Goal: Task Accomplishment & Management: Use online tool/utility

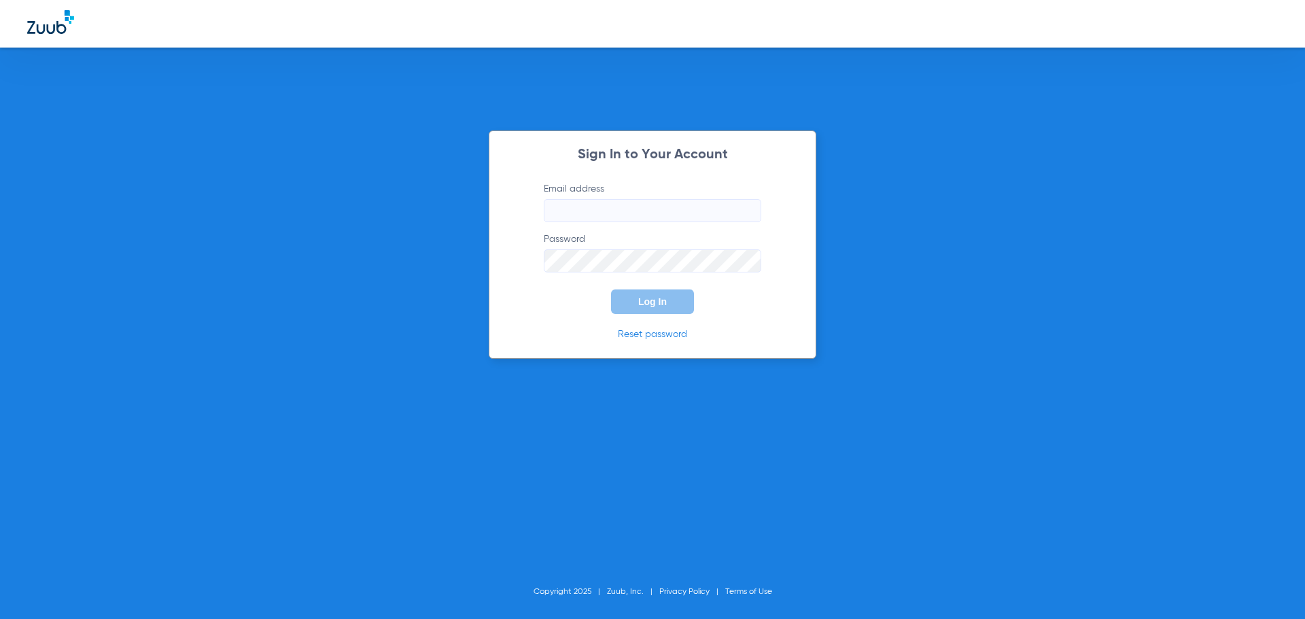
click at [558, 209] on input "Email address" at bounding box center [652, 210] width 217 height 23
type input "andreahernandez92@mydentalmail.com"
click at [611, 289] on button "Log In" at bounding box center [652, 301] width 83 height 24
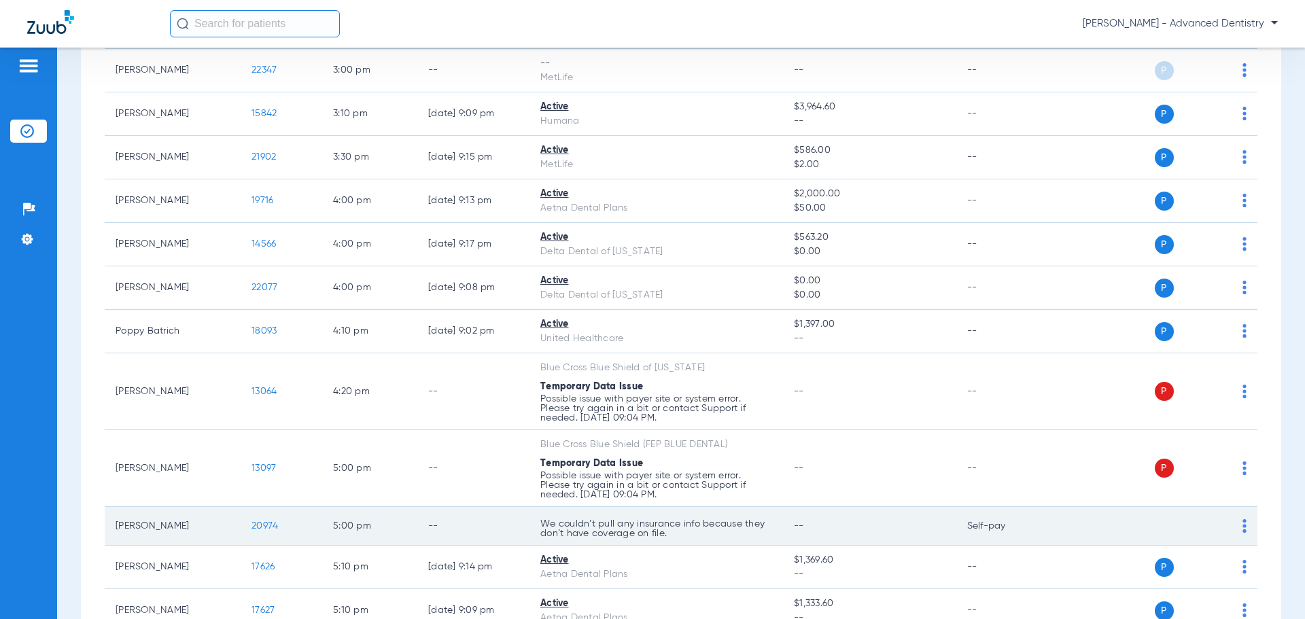
scroll to position [2578, 0]
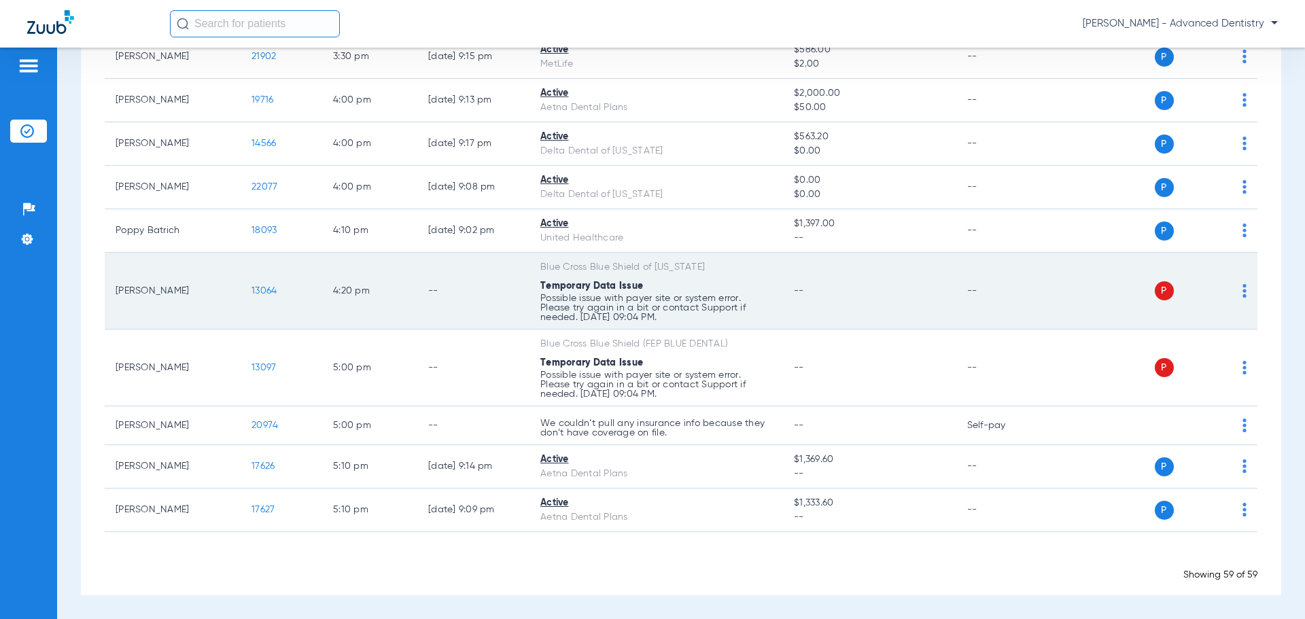
drag, startPoint x: 663, startPoint y: 297, endPoint x: 694, endPoint y: 300, distance: 30.7
click at [663, 298] on p "Possible issue with payer site or system error. Please try again in a bit or co…" at bounding box center [656, 308] width 232 height 29
click at [1227, 286] on div "P S" at bounding box center [1147, 290] width 199 height 19
click at [1242, 287] on img at bounding box center [1244, 291] width 4 height 14
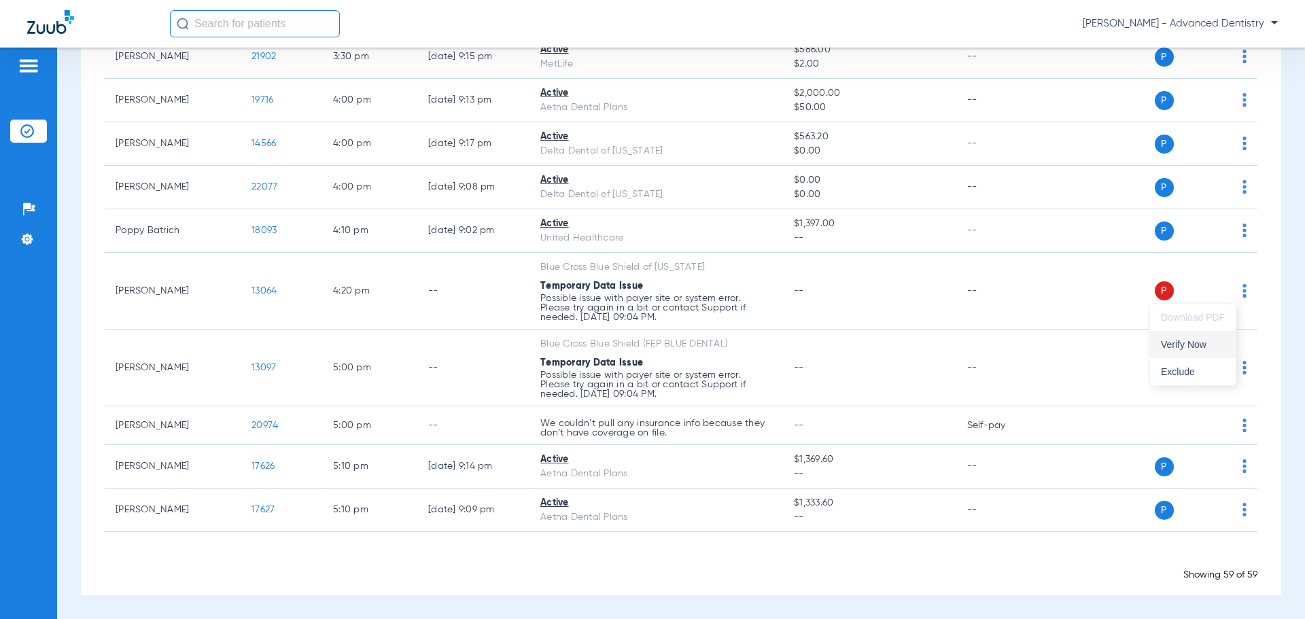
click at [1187, 353] on button "Verify Now" at bounding box center [1193, 344] width 86 height 27
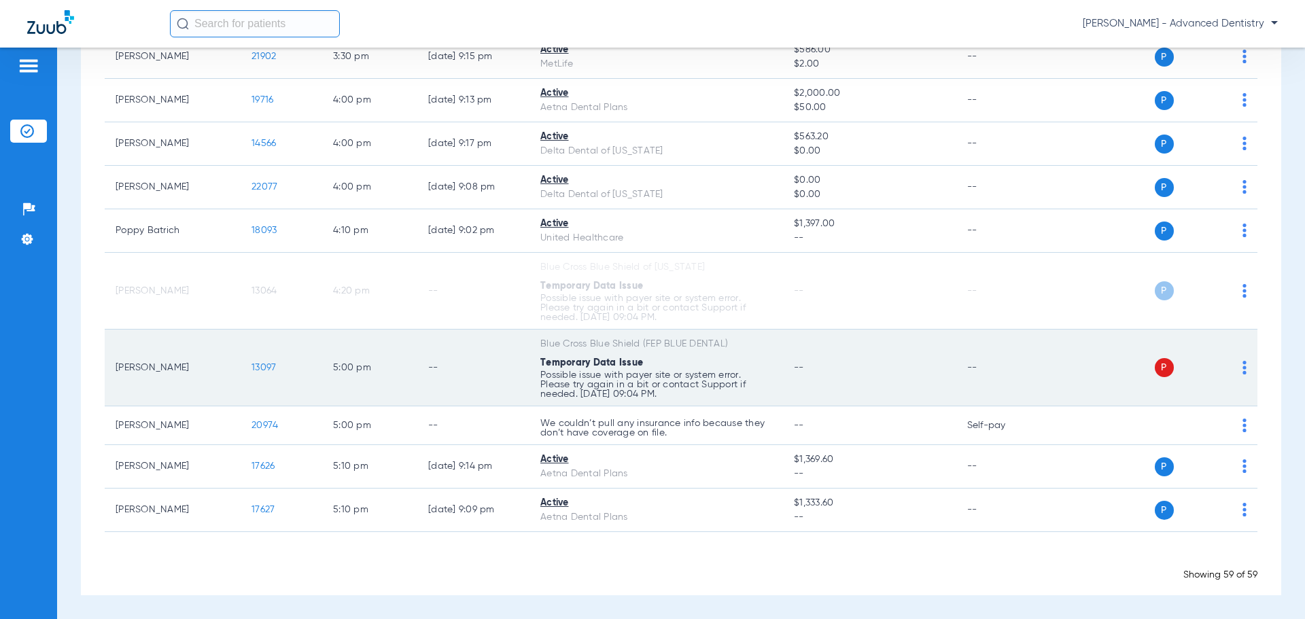
click at [770, 381] on td "Blue Cross Blue Shield (FEP BLUE DENTAL) Temporary Data Issue Possible issue wi…" at bounding box center [655, 368] width 253 height 77
click at [277, 362] on td "13097" at bounding box center [282, 368] width 82 height 77
click at [268, 366] on span "13097" at bounding box center [263, 368] width 24 height 10
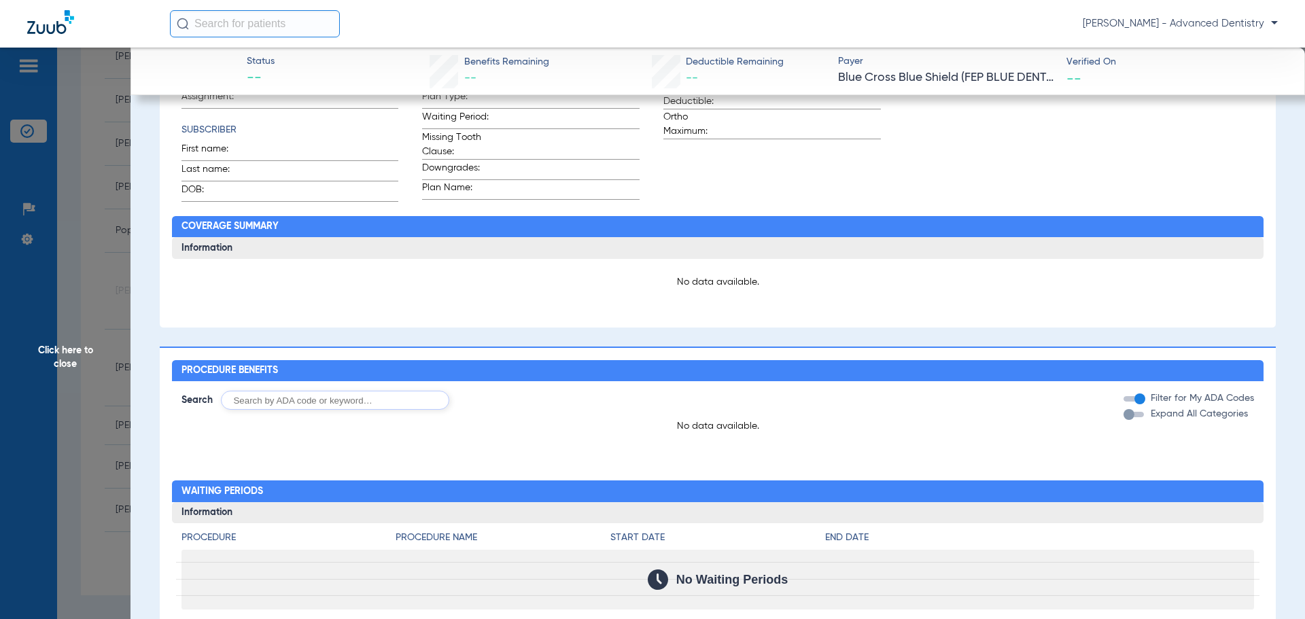
type input "Satavia"
type input "Taylor"
type input "02/14/1991"
type input "824629138"
type input "019804"
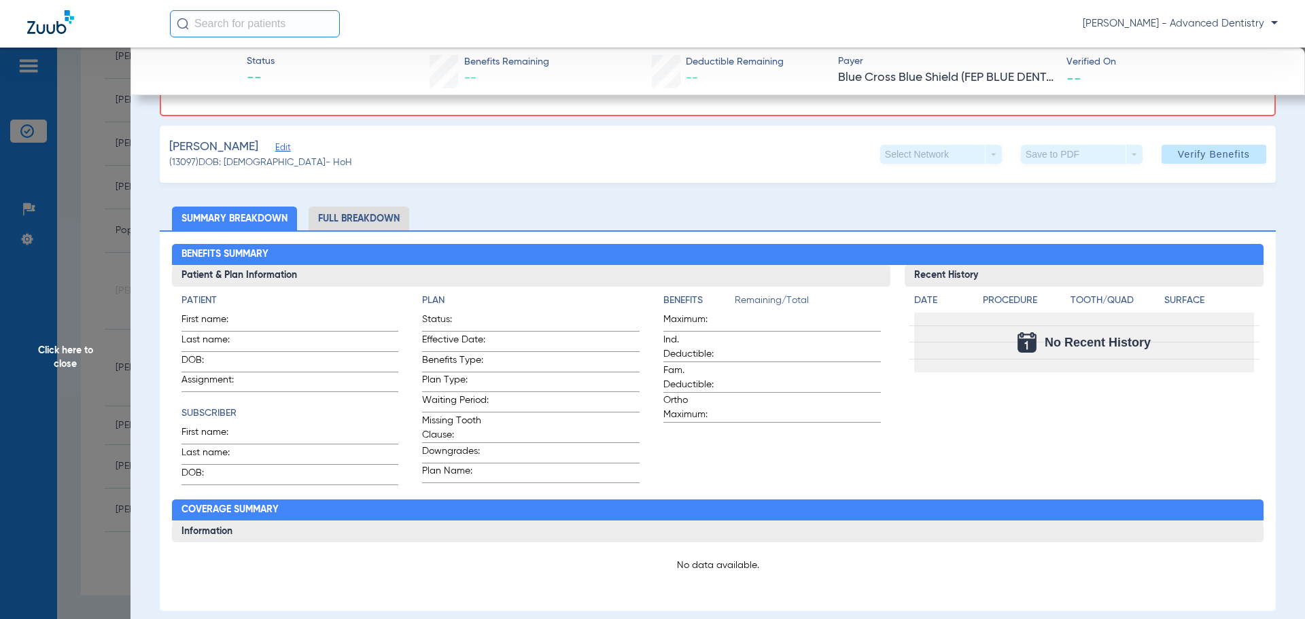
scroll to position [0, 0]
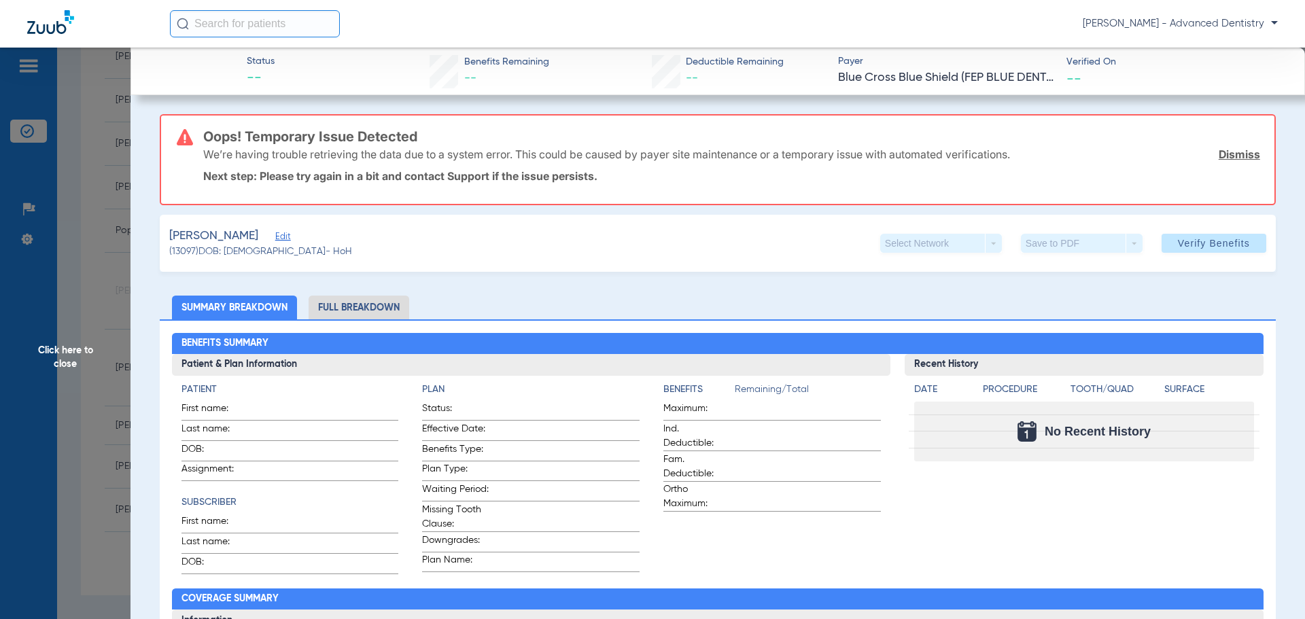
click at [275, 236] on span "Edit" at bounding box center [281, 238] width 12 height 13
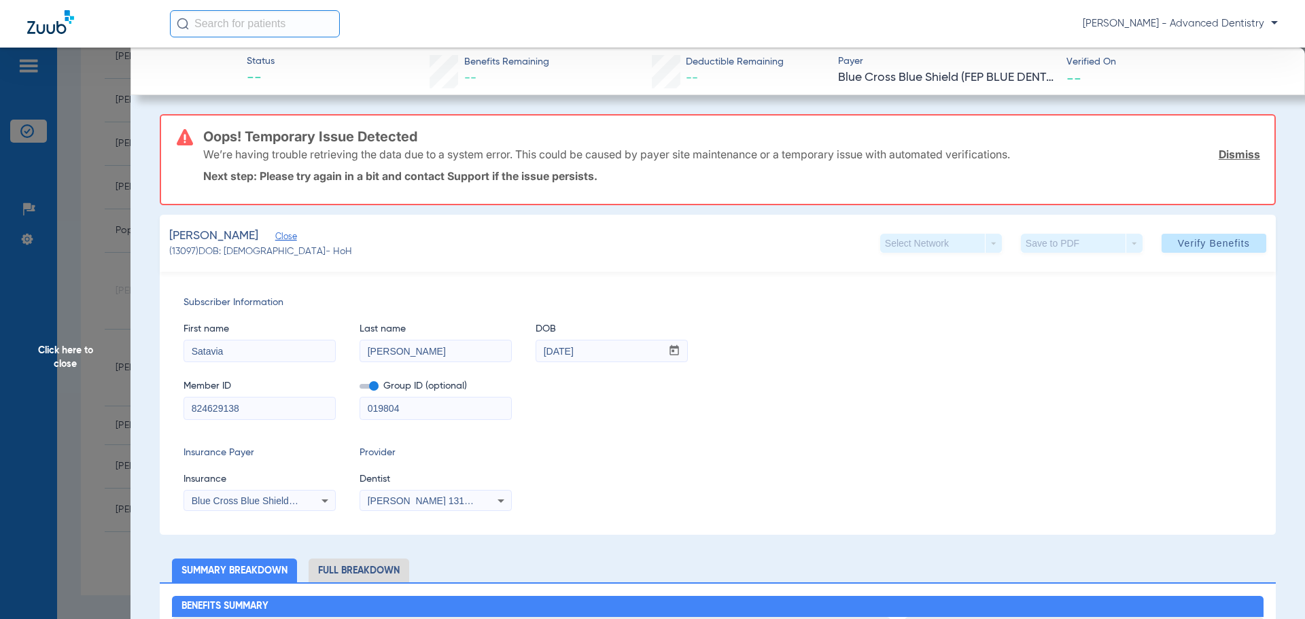
click at [310, 501] on div "Blue Cross Blue Shield (Fep Blue Dental)" at bounding box center [259, 501] width 151 height 16
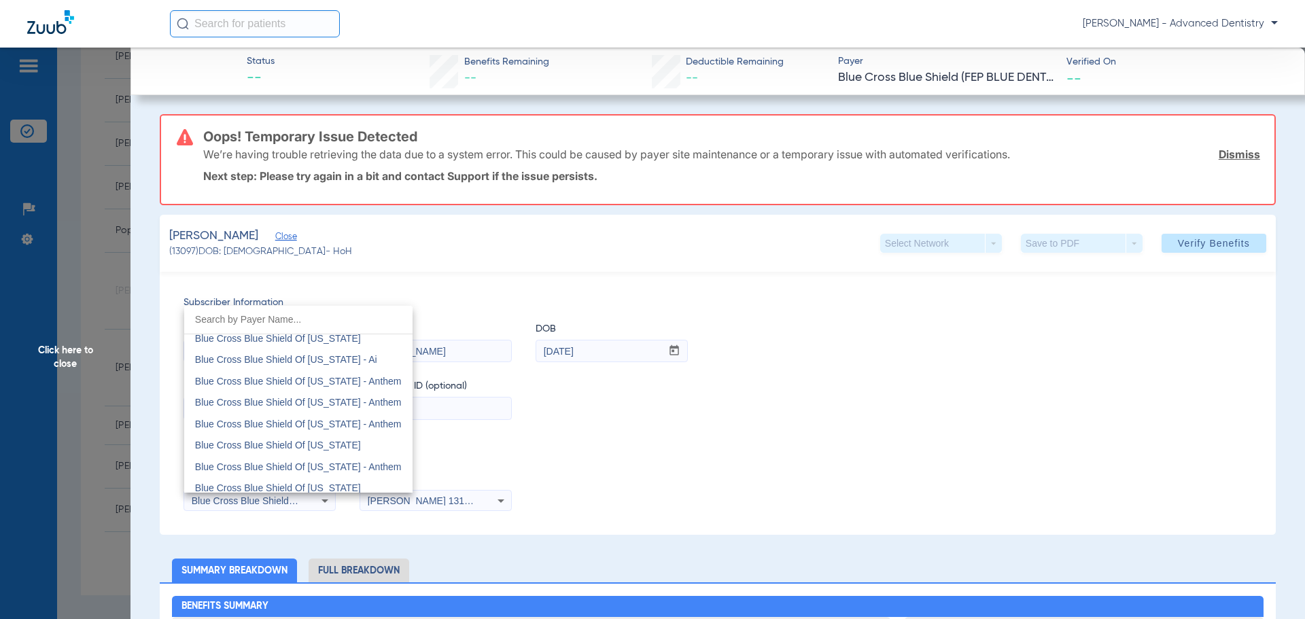
scroll to position [1056, 0]
click at [325, 450] on mat-option "Blue Cross Blue Shield Of Illinois" at bounding box center [298, 445] width 228 height 22
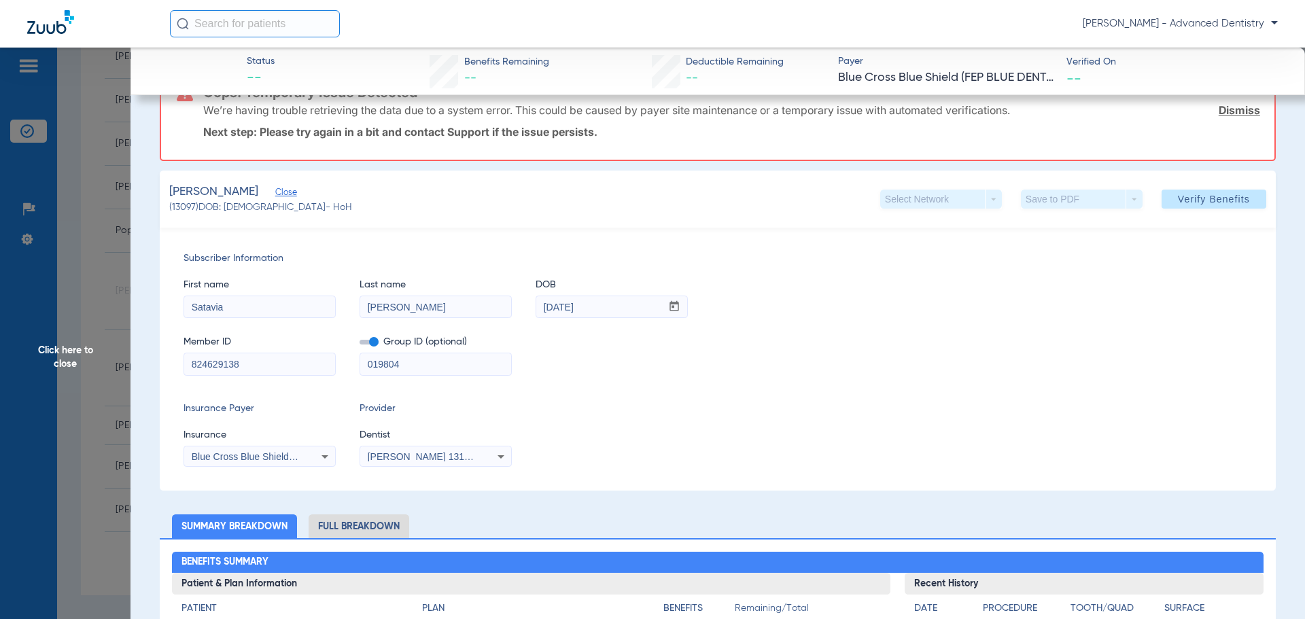
scroll to position [68, 0]
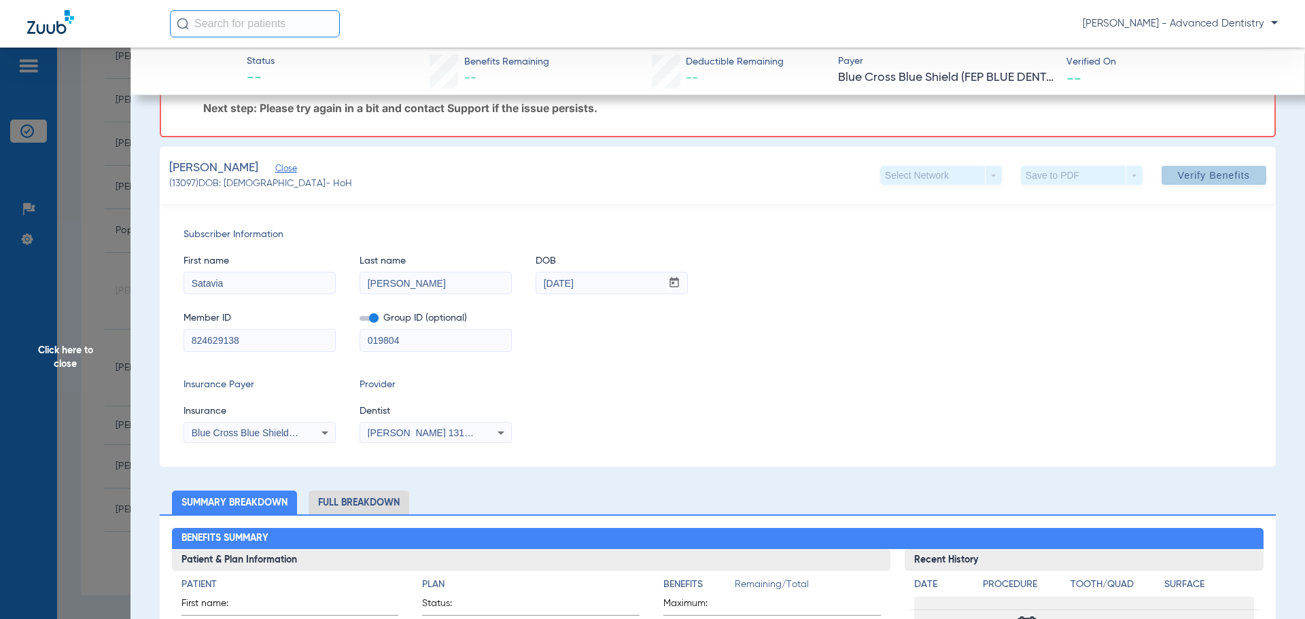
drag, startPoint x: 1180, startPoint y: 176, endPoint x: 1167, endPoint y: 191, distance: 19.8
click at [1180, 176] on span "Verify Benefits" at bounding box center [1214, 175] width 72 height 11
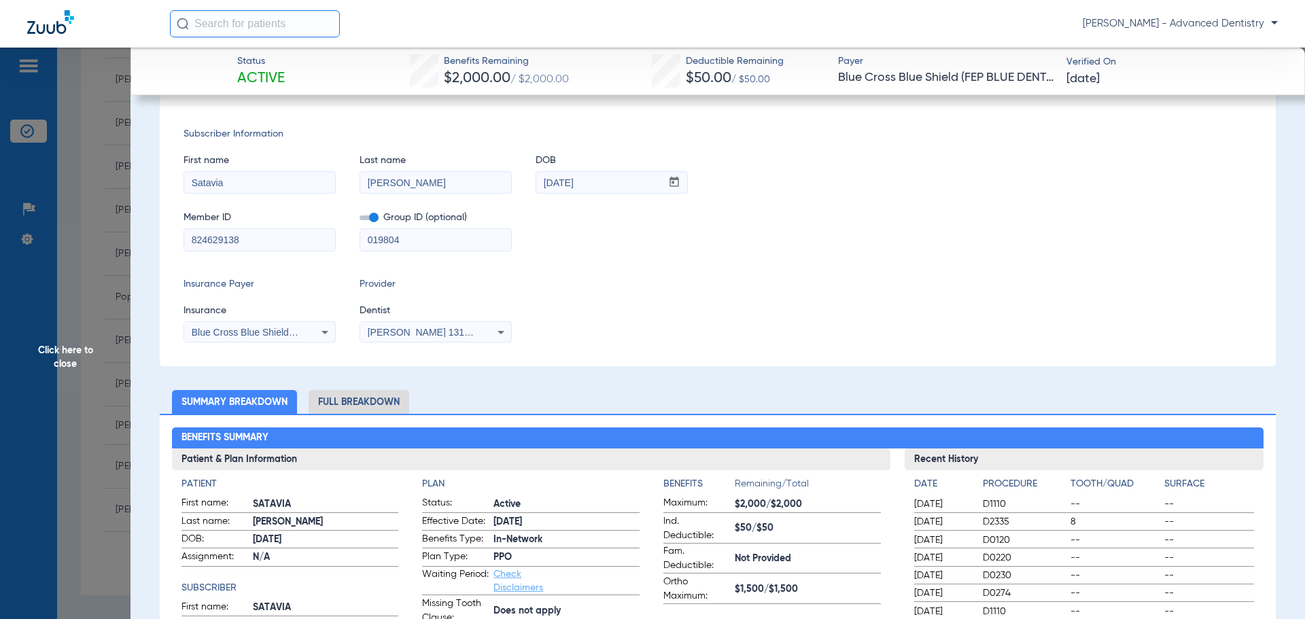
scroll to position [0, 0]
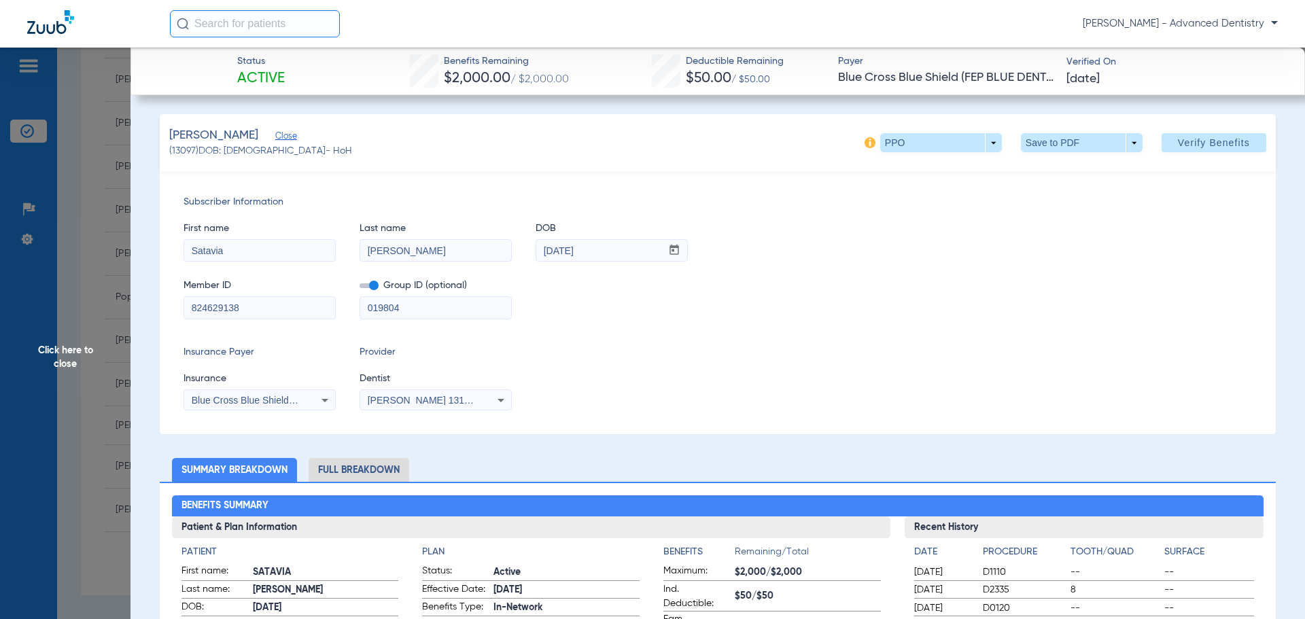
click at [63, 344] on span "Click here to close" at bounding box center [65, 357] width 130 height 619
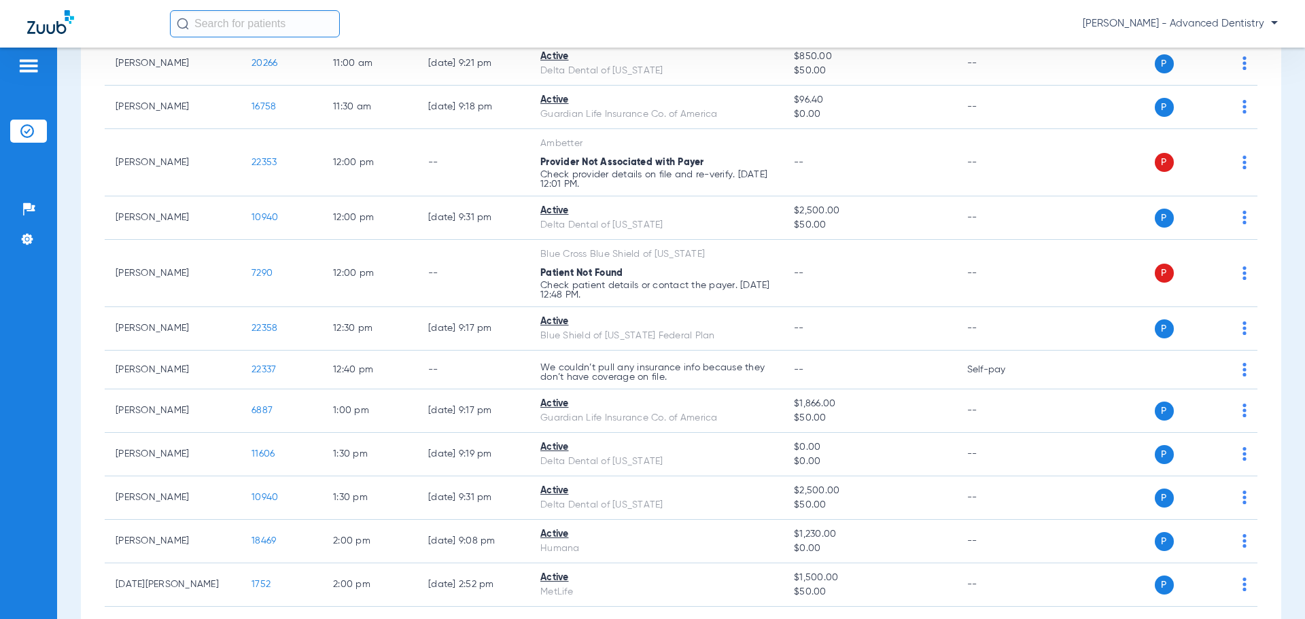
scroll to position [1628, 0]
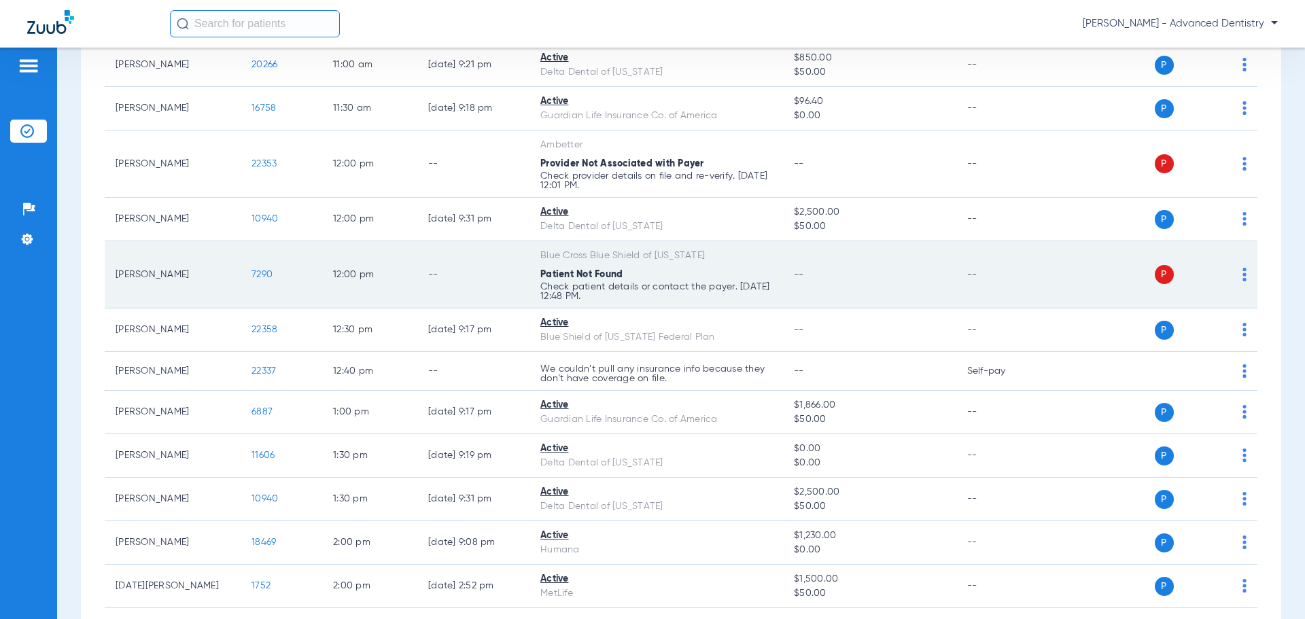
click at [1242, 273] on img at bounding box center [1244, 275] width 4 height 14
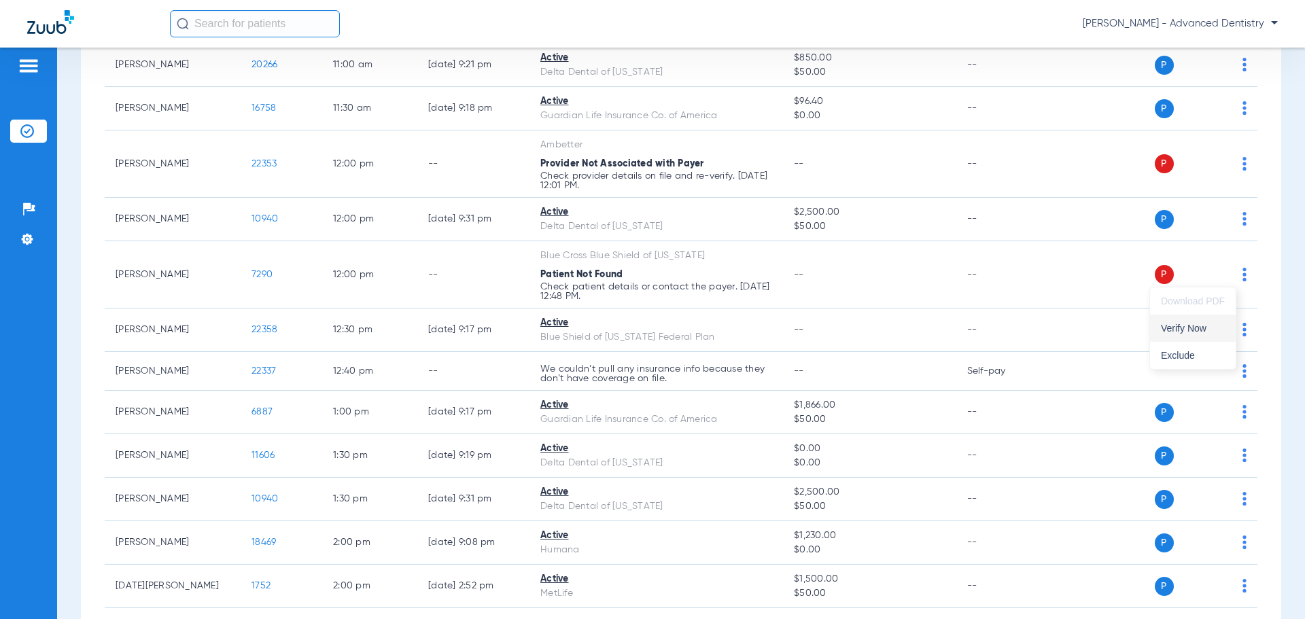
click at [1188, 330] on span "Verify Now" at bounding box center [1193, 328] width 64 height 10
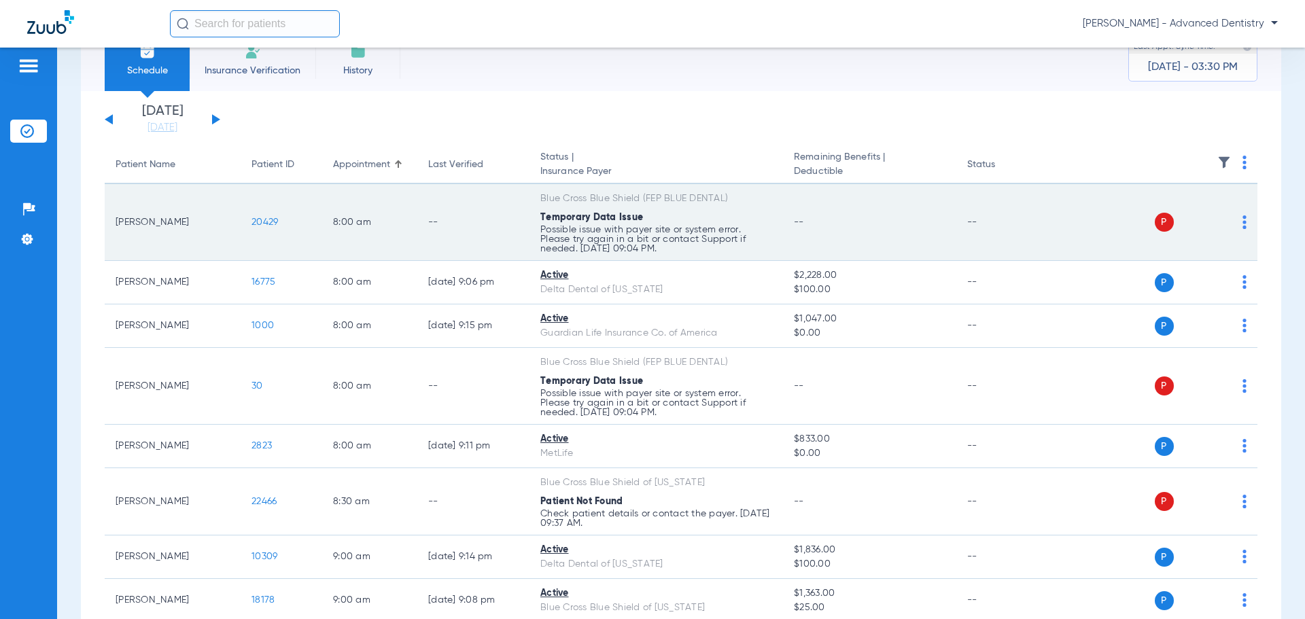
scroll to position [0, 0]
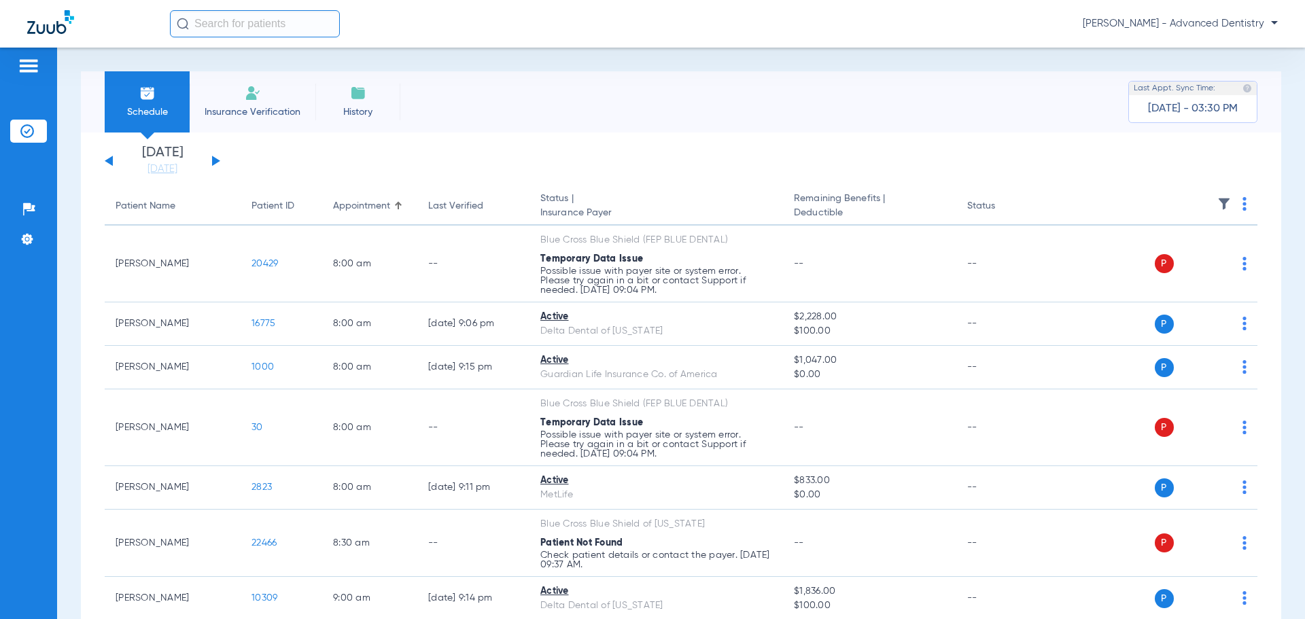
click at [217, 157] on div "[DATE] [DATE] [DATE] [DATE] [DATE] [DATE] [DATE] [DATE] [DATE] [DATE] [DATE] [D…" at bounding box center [163, 161] width 116 height 30
click at [212, 163] on button at bounding box center [216, 161] width 8 height 10
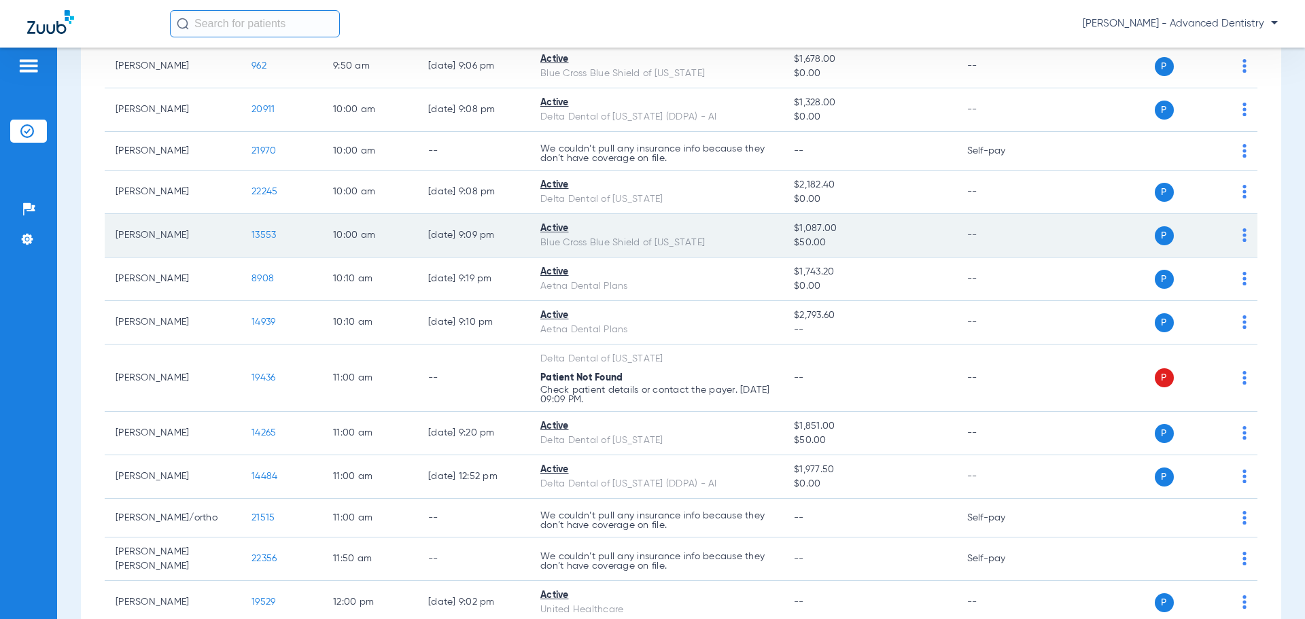
scroll to position [612, 0]
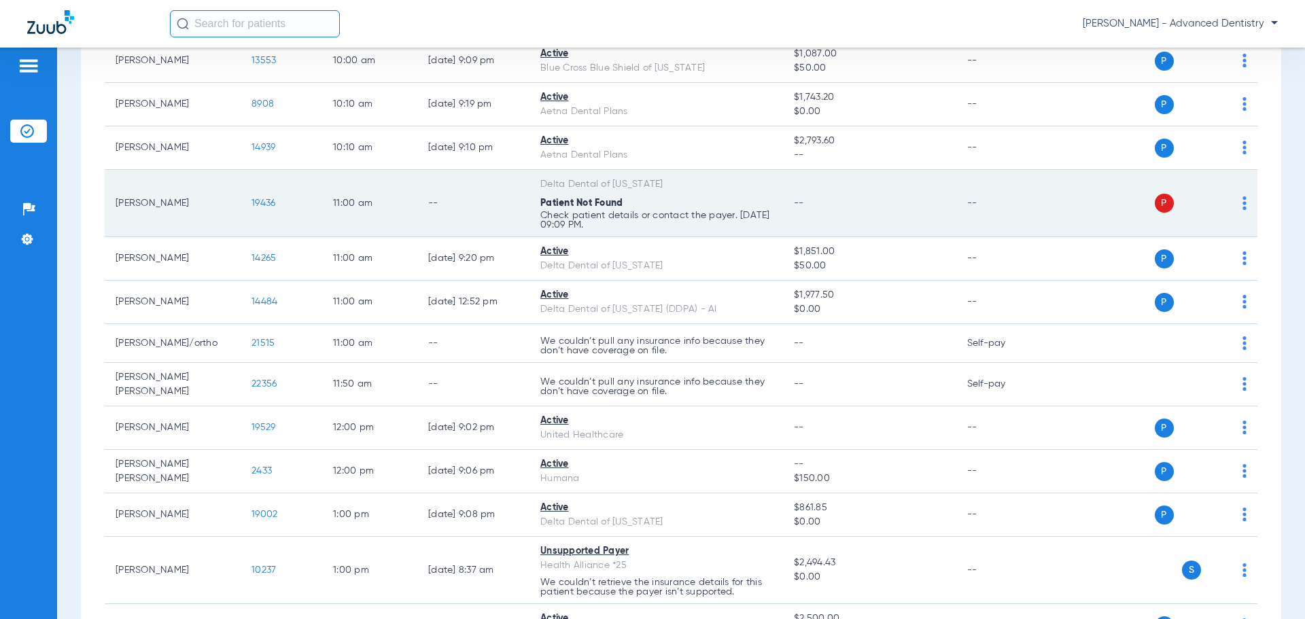
click at [259, 198] on span "19436" at bounding box center [263, 203] width 24 height 10
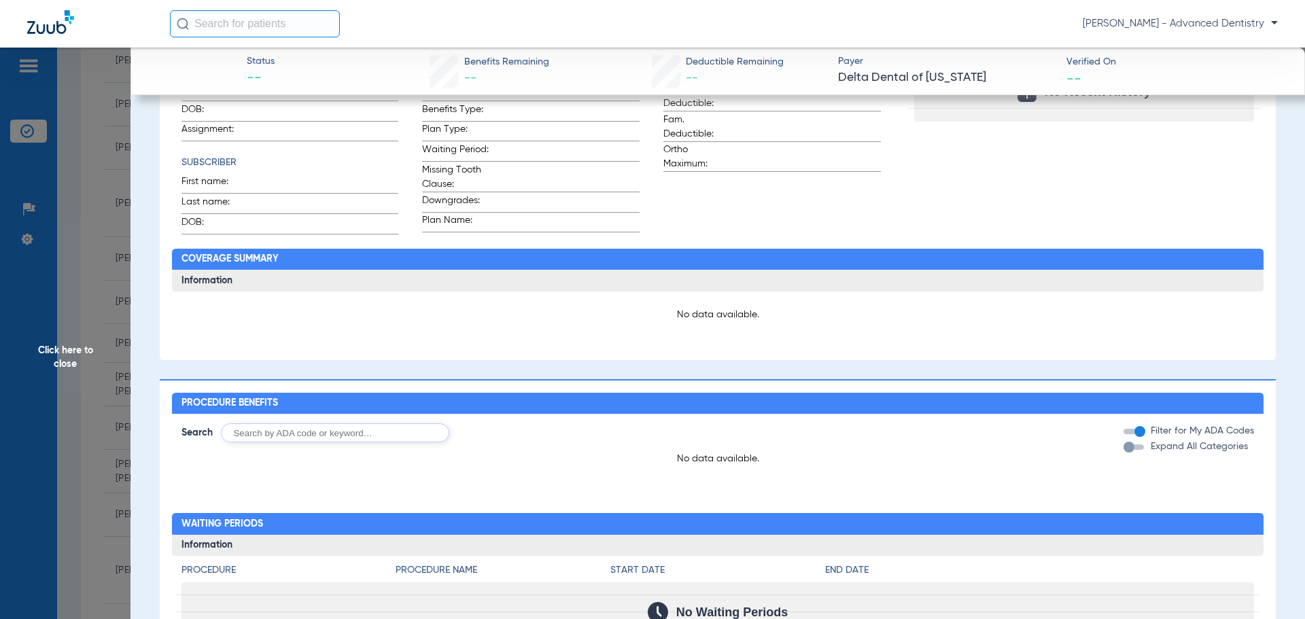
scroll to position [0, 0]
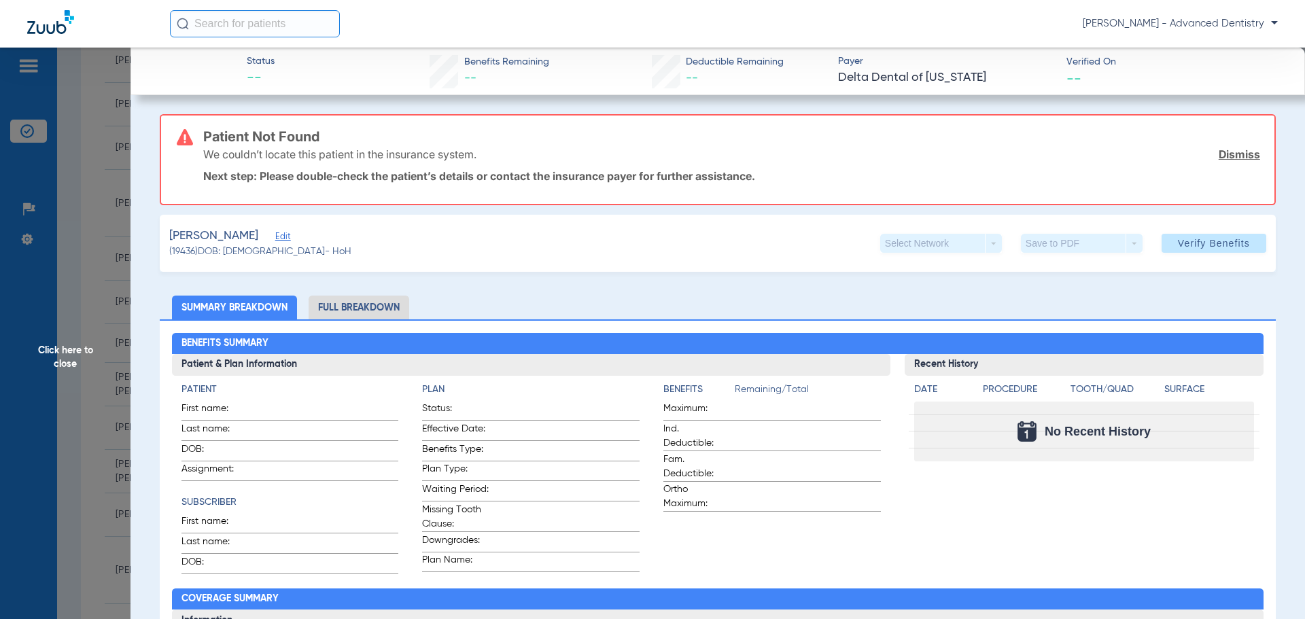
click at [40, 343] on span "Click here to close" at bounding box center [65, 357] width 130 height 619
